Goal: Information Seeking & Learning: Learn about a topic

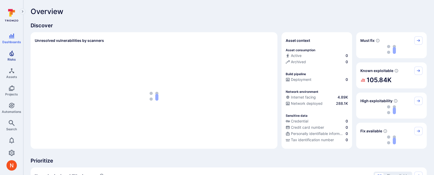
click at [9, 58] on span "Risks" at bounding box center [12, 59] width 8 height 4
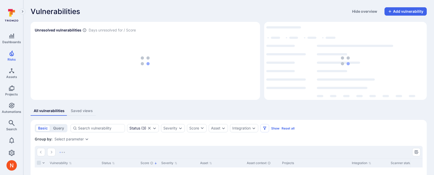
scroll to position [43, 0]
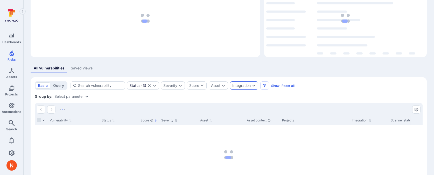
click at [249, 85] on div "Integration" at bounding box center [241, 85] width 18 height 4
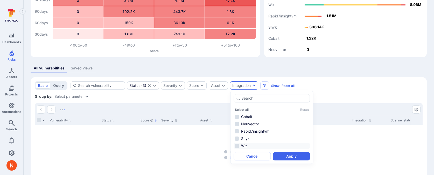
click at [248, 146] on li "Wiz" at bounding box center [272, 145] width 76 height 6
click at [288, 154] on button "Apply" at bounding box center [291, 156] width 37 height 8
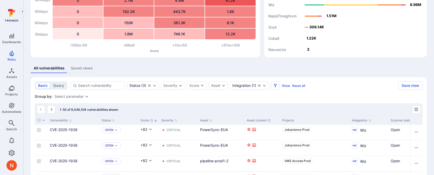
click at [323, 67] on div "All vulnerabilities Saved views" at bounding box center [229, 68] width 396 height 10
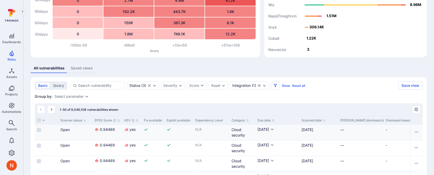
scroll to position [0, 337]
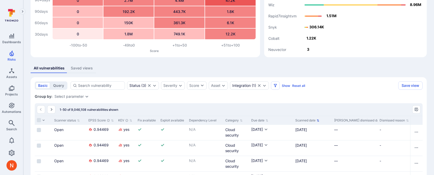
click at [313, 121] on button "Scanned date" at bounding box center [307, 120] width 24 height 4
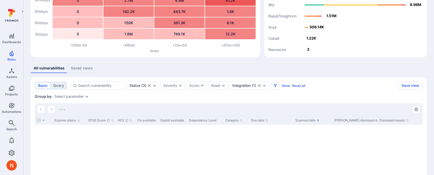
click at [313, 121] on button "Scanned date" at bounding box center [307, 120] width 24 height 4
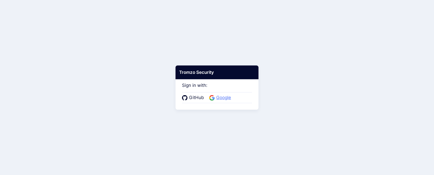
click at [215, 97] on span "Google" at bounding box center [224, 97] width 18 height 7
